Goal: Entertainment & Leisure: Consume media (video, audio)

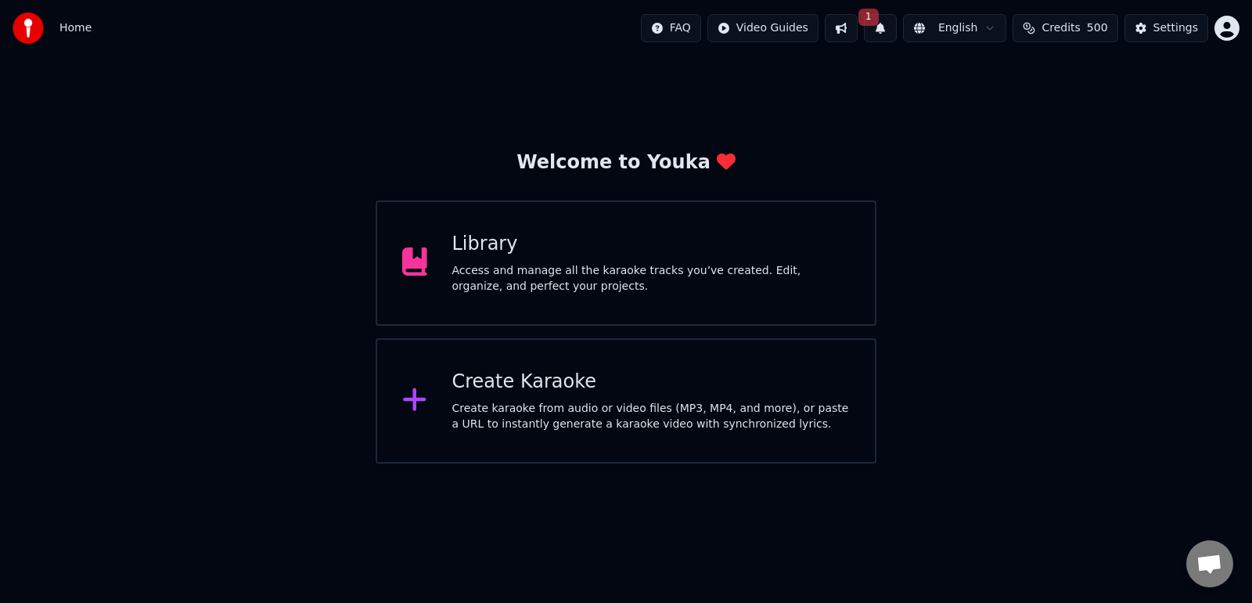
click at [517, 270] on div "Access and manage all the karaoke tracks you’ve created. Edit, organize, and pe…" at bounding box center [651, 278] width 398 height 31
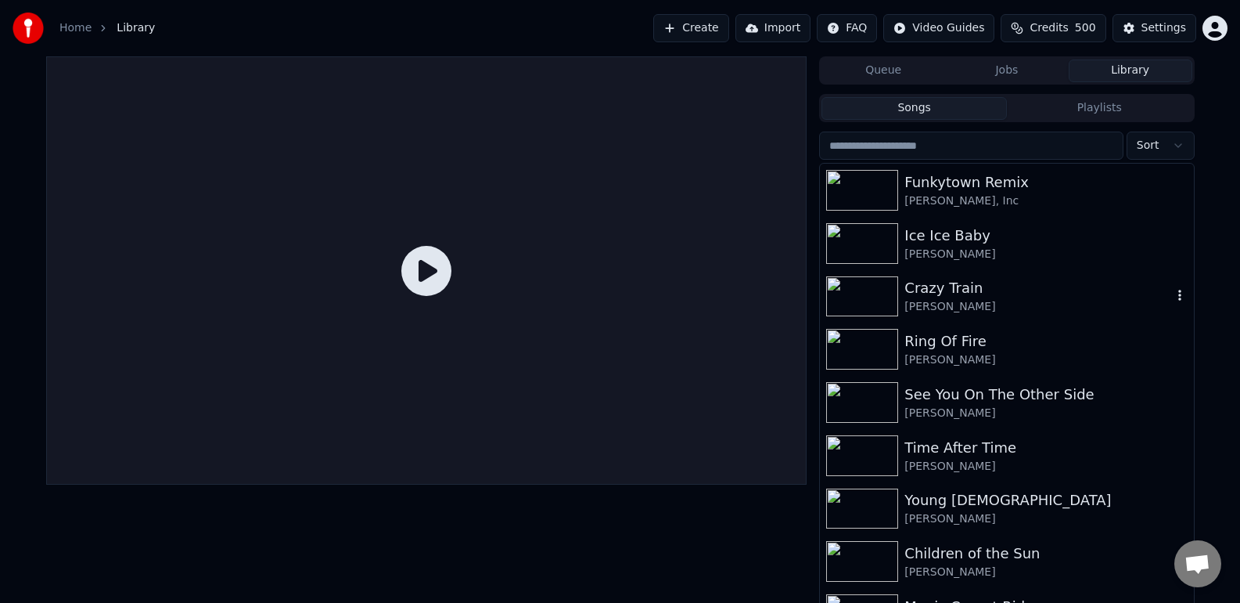
click at [924, 292] on div "Crazy Train" at bounding box center [1038, 288] width 267 height 22
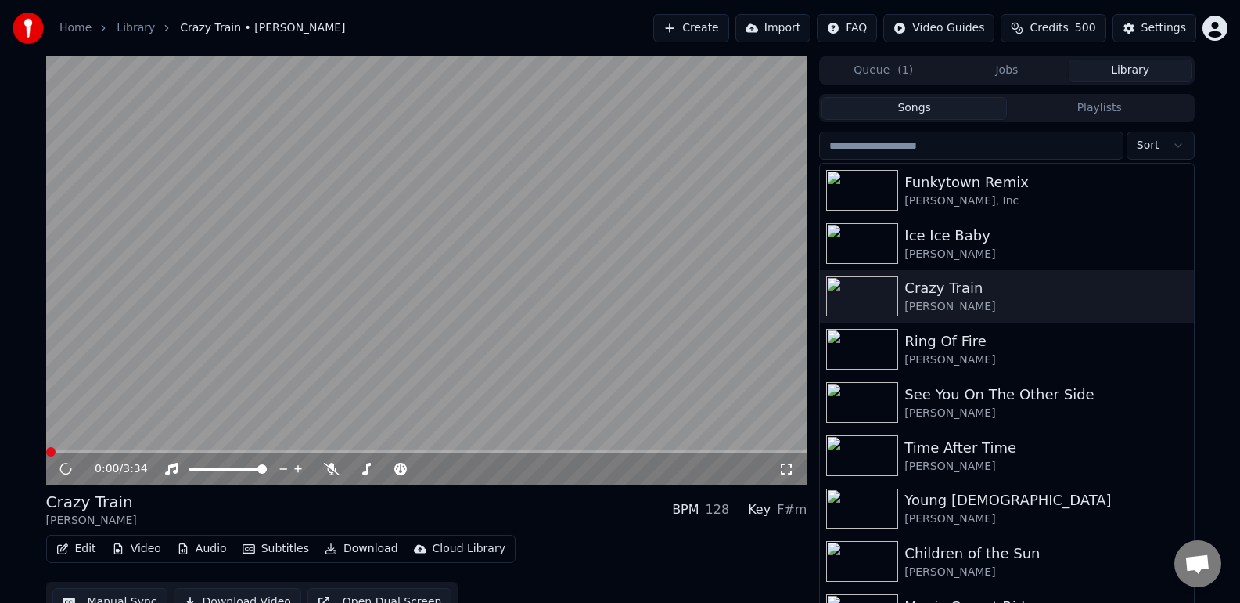
click at [789, 467] on icon at bounding box center [787, 469] width 16 height 13
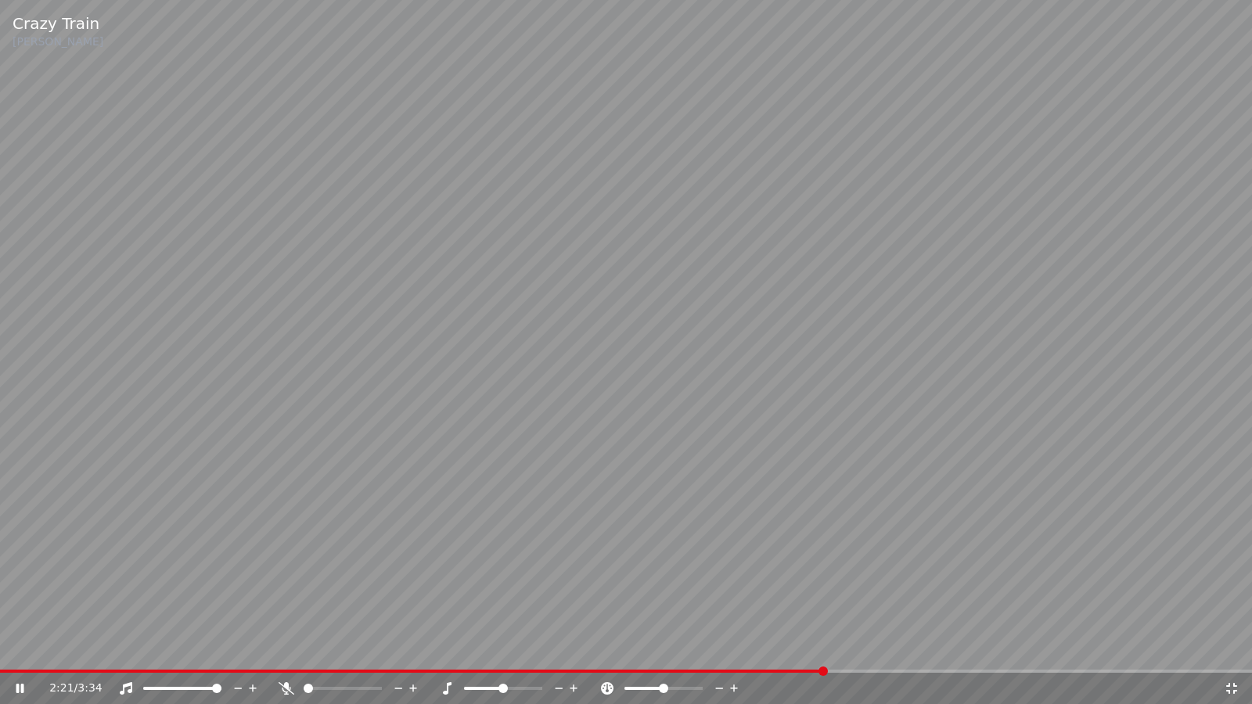
click at [1232, 602] on icon at bounding box center [1232, 688] width 16 height 13
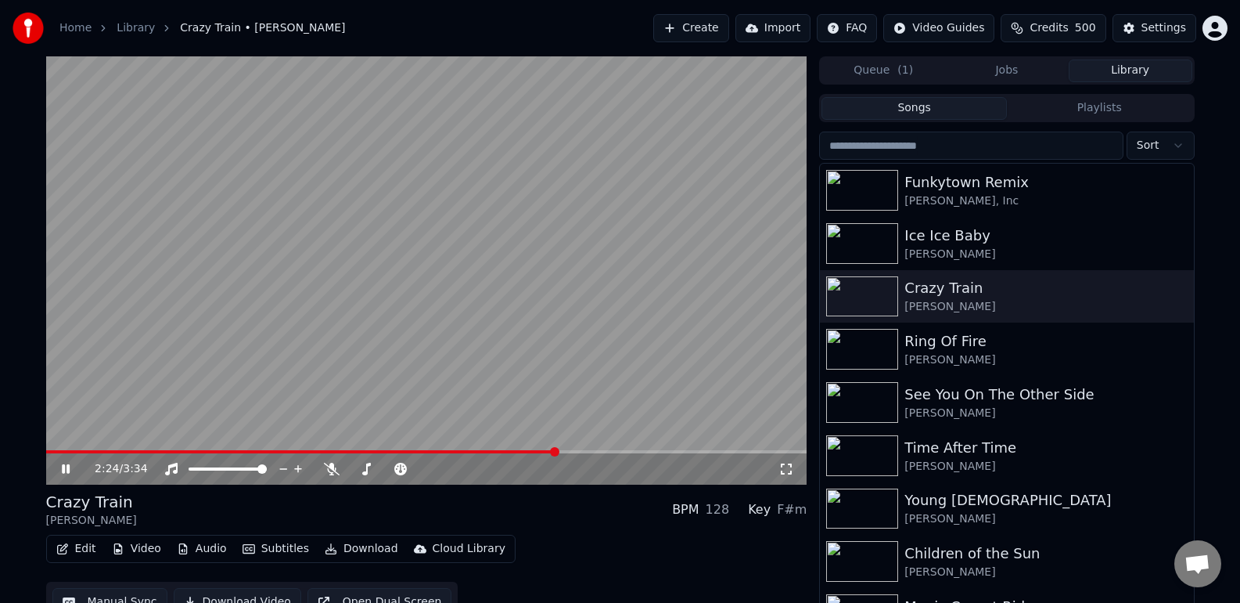
click at [68, 466] on icon at bounding box center [66, 468] width 8 height 9
click at [948, 550] on div "Children of the Sun" at bounding box center [1038, 553] width 267 height 22
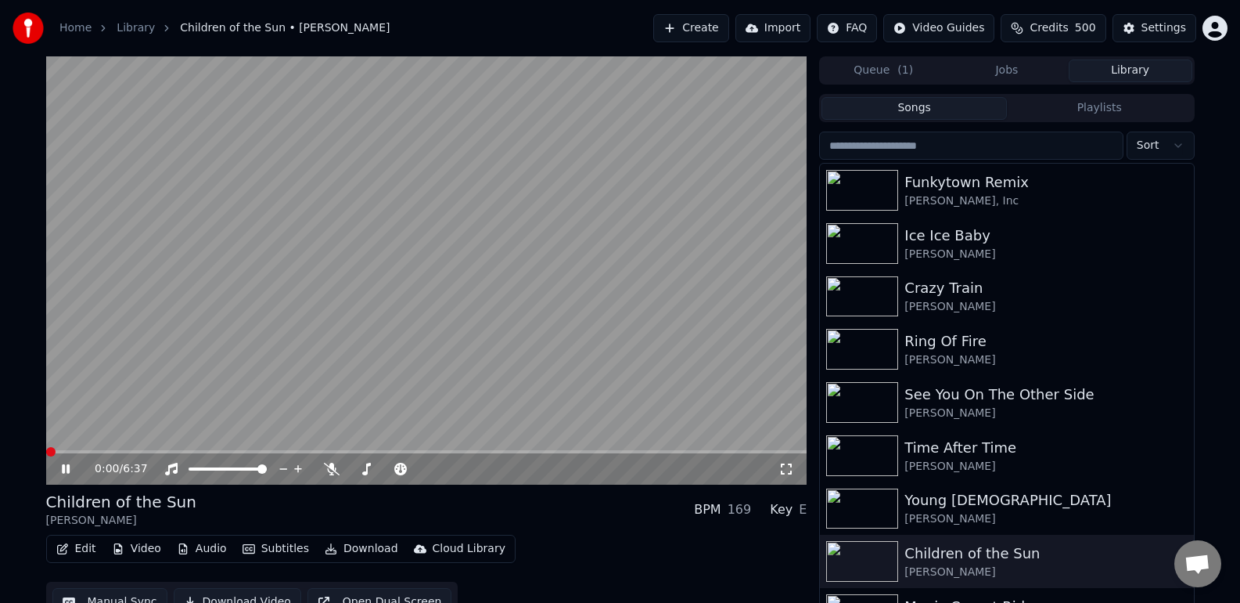
click at [785, 470] on icon at bounding box center [787, 469] width 16 height 13
click at [69, 470] on icon at bounding box center [66, 468] width 8 height 9
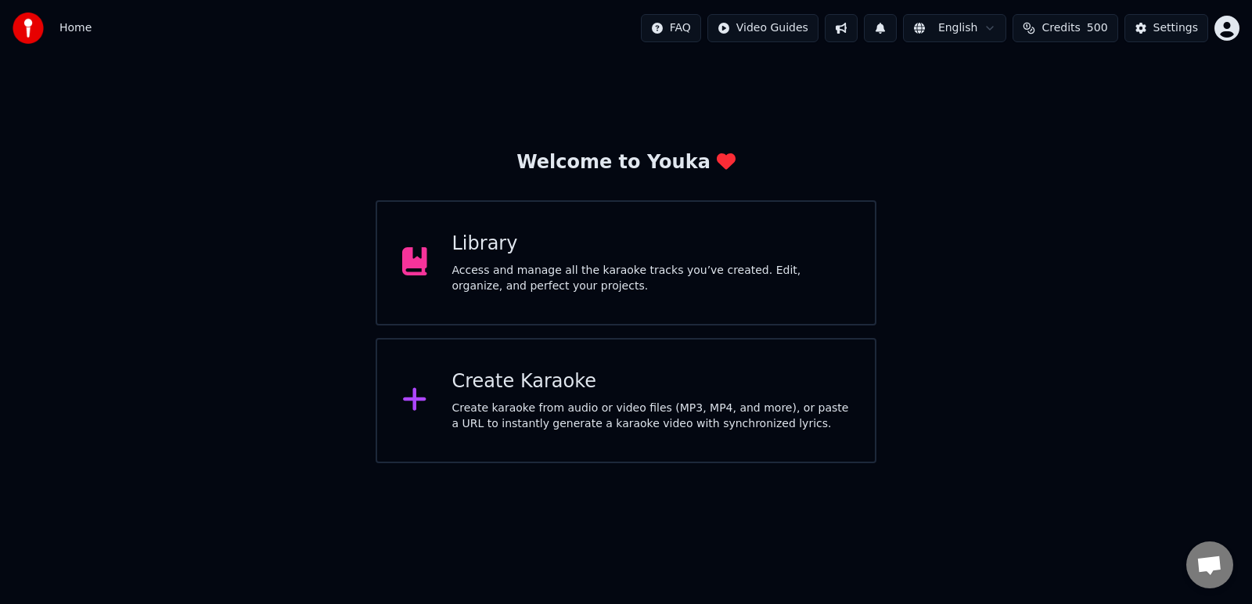
click at [469, 255] on div "Library" at bounding box center [651, 244] width 398 height 25
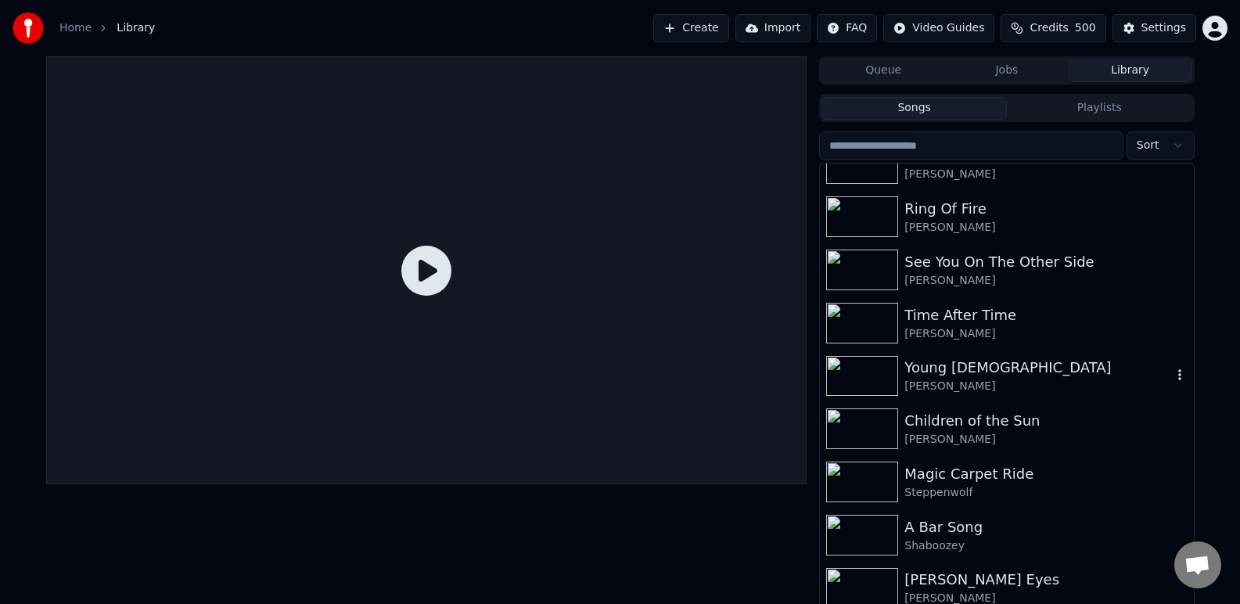
scroll to position [141, 0]
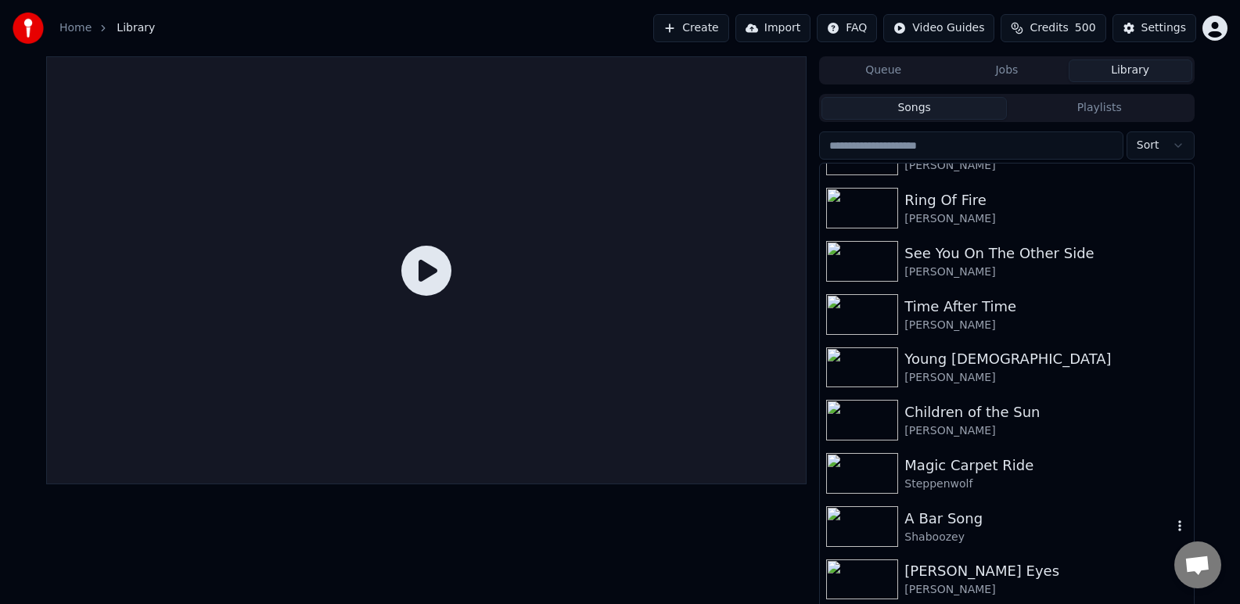
click at [917, 538] on div "Shaboozey" at bounding box center [1038, 538] width 267 height 16
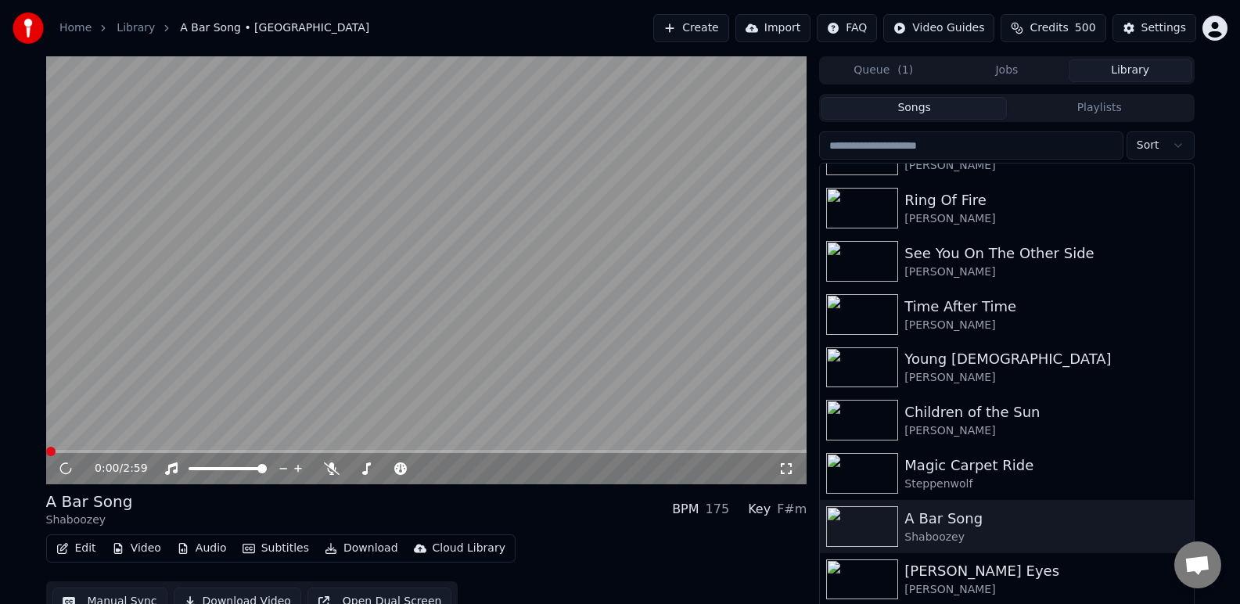
click at [784, 472] on icon at bounding box center [787, 469] width 16 height 13
